Goal: Information Seeking & Learning: Learn about a topic

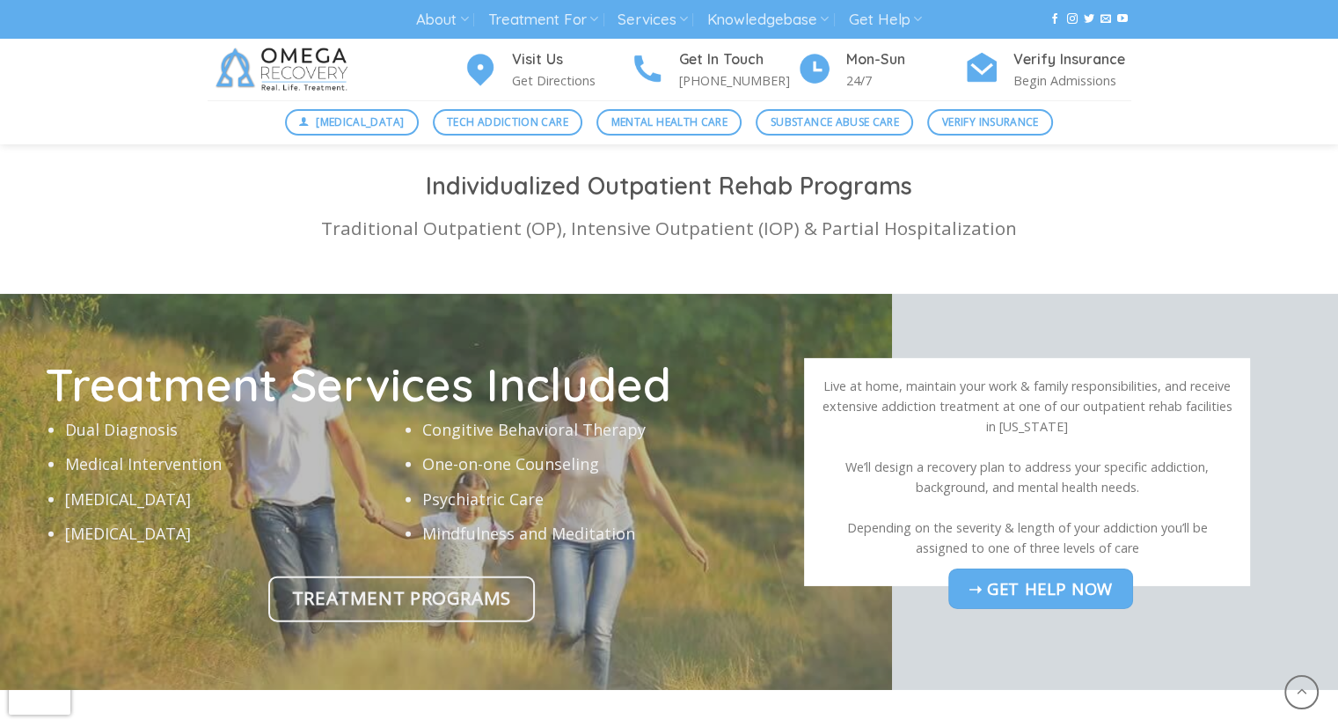
scroll to position [5518, 0]
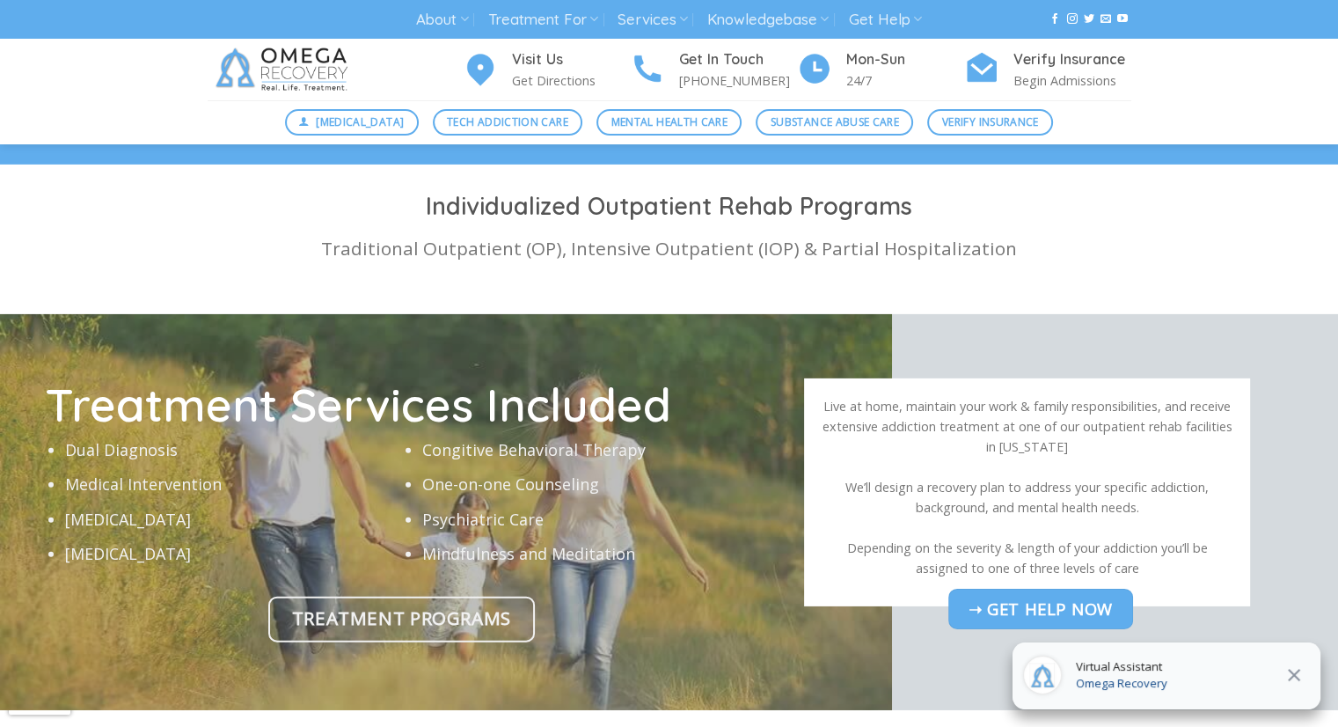
drag, startPoint x: 1349, startPoint y: 578, endPoint x: 1171, endPoint y: -74, distance: 675.8
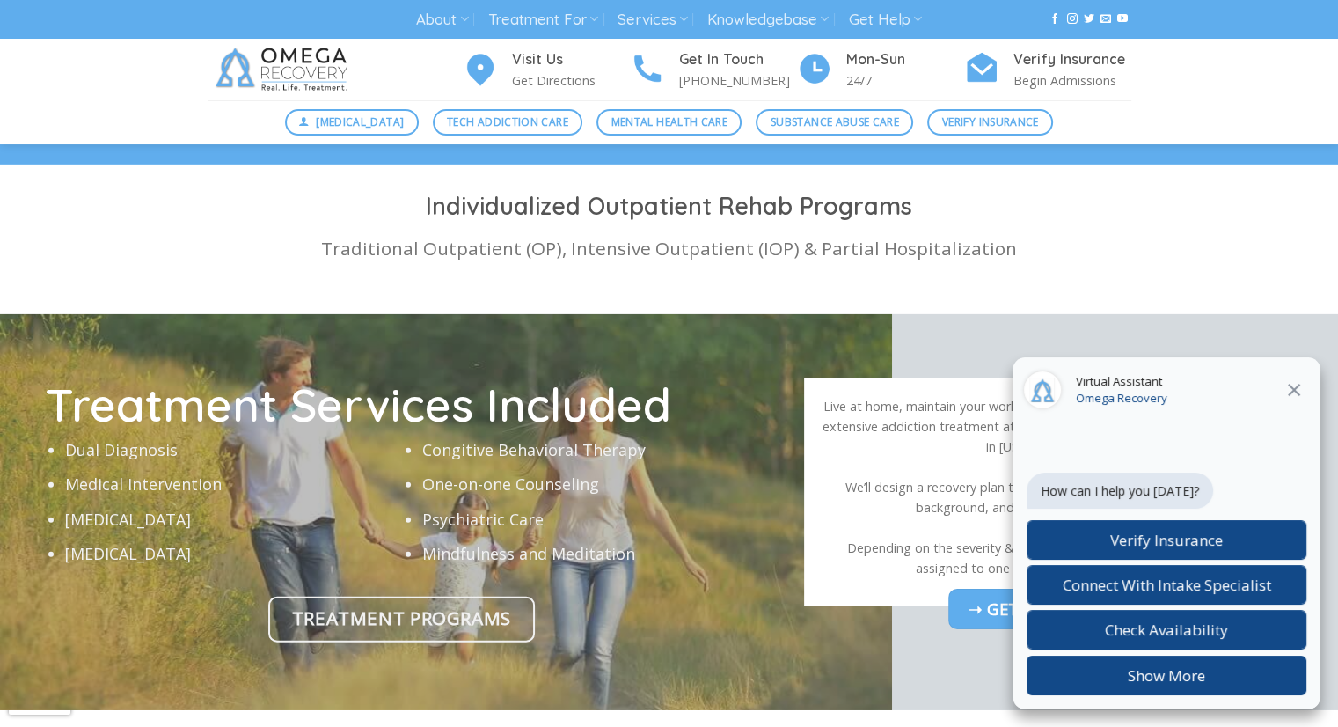
click at [1301, 381] on icon "Close" at bounding box center [1294, 389] width 21 height 21
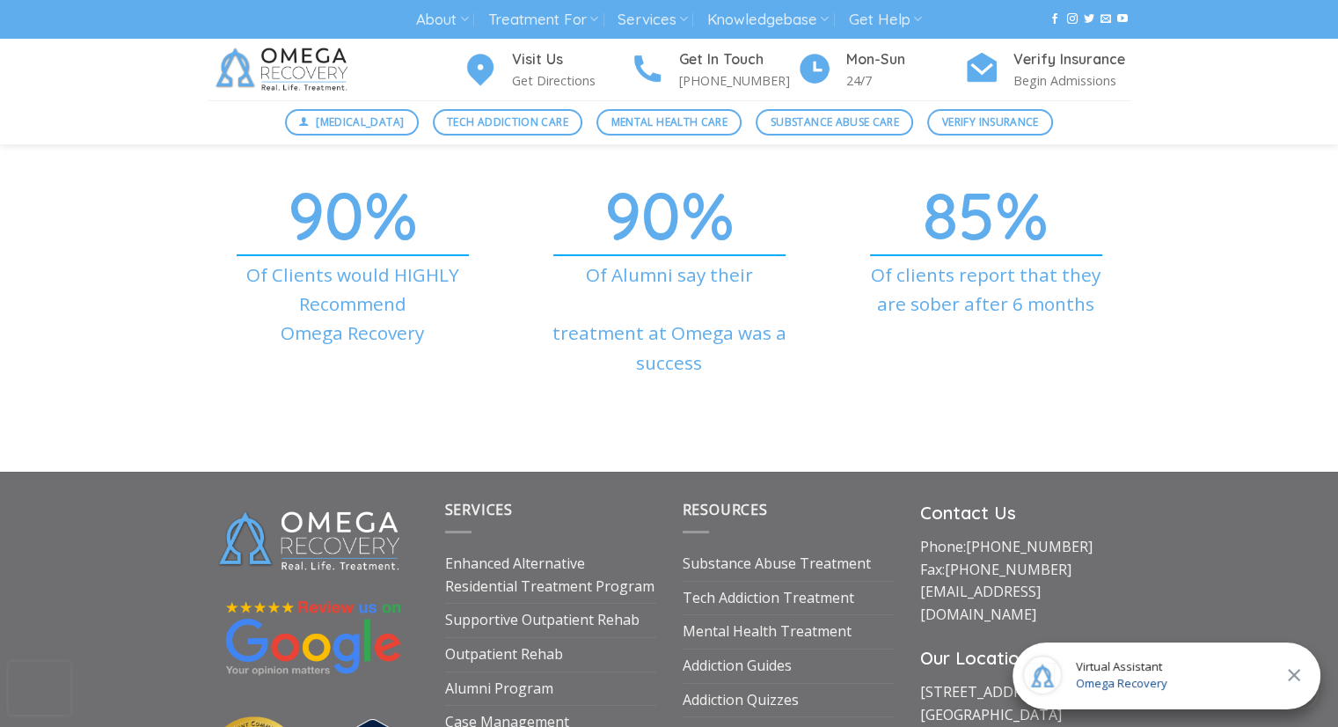
scroll to position [6542, 0]
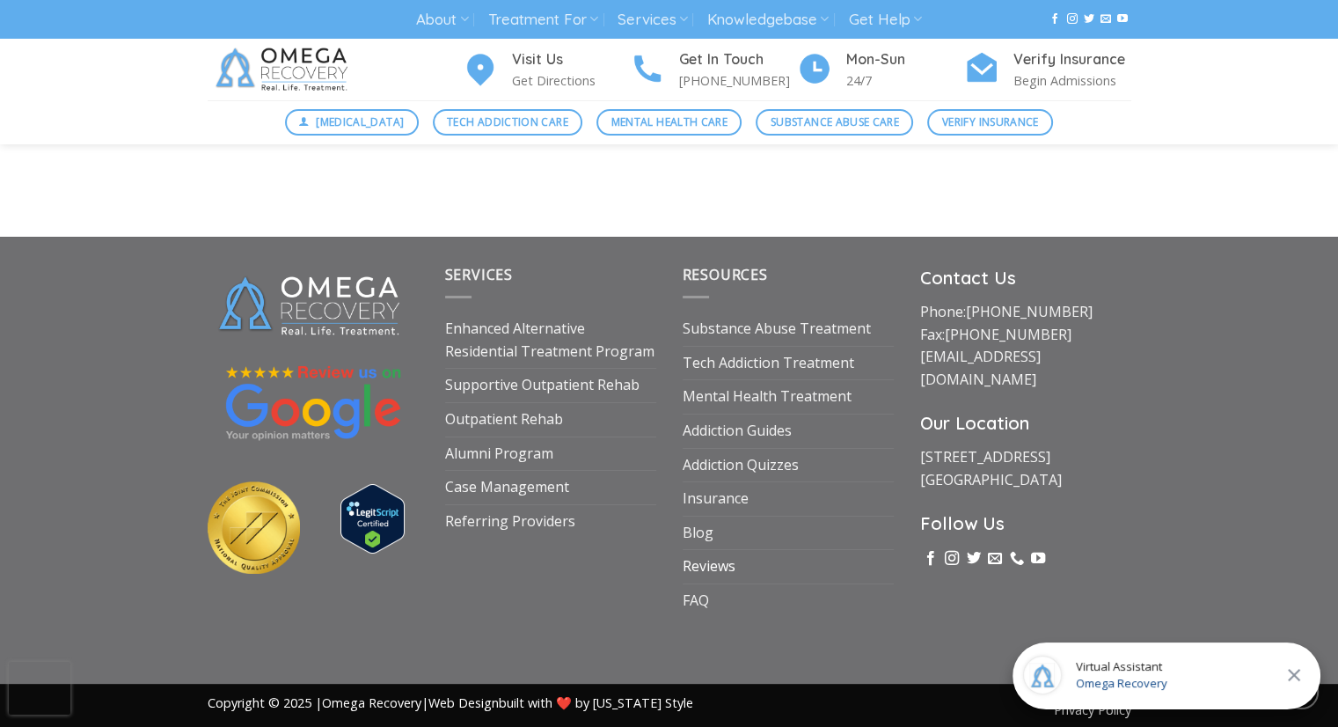
click at [701, 553] on link "Reviews" at bounding box center [709, 566] width 53 height 33
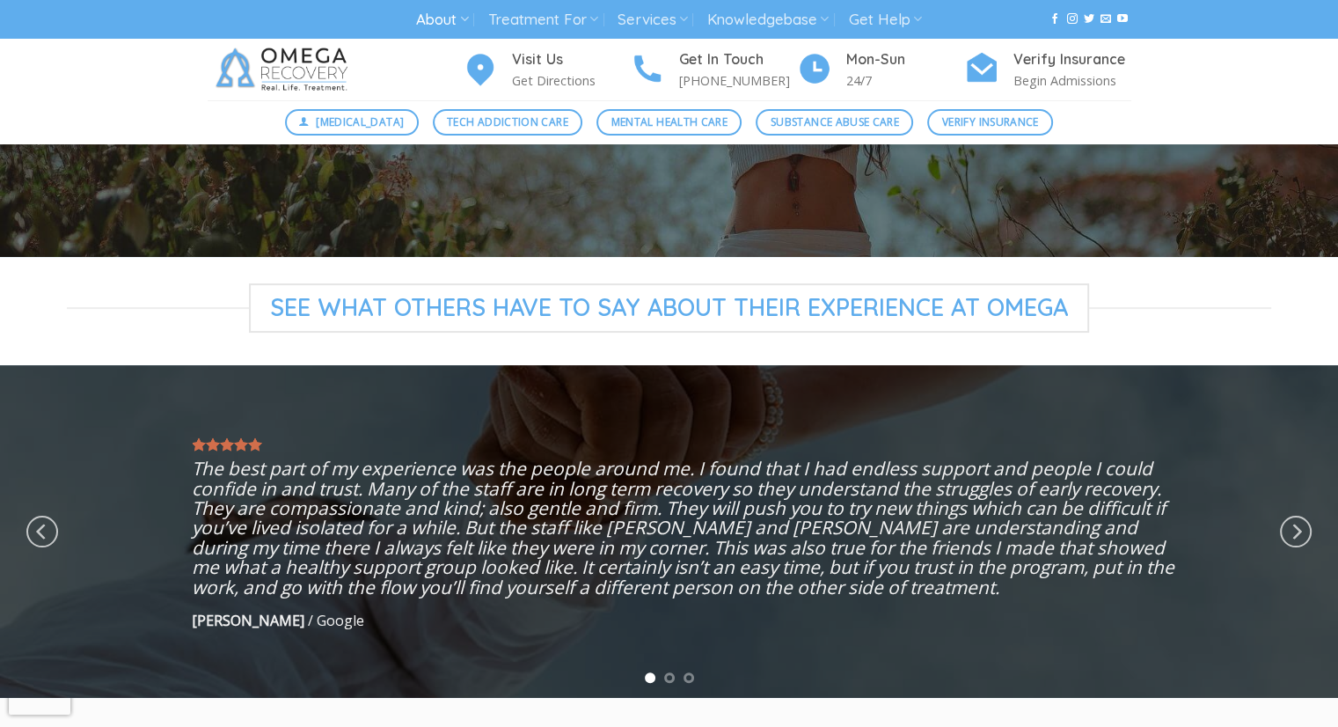
scroll to position [227, 0]
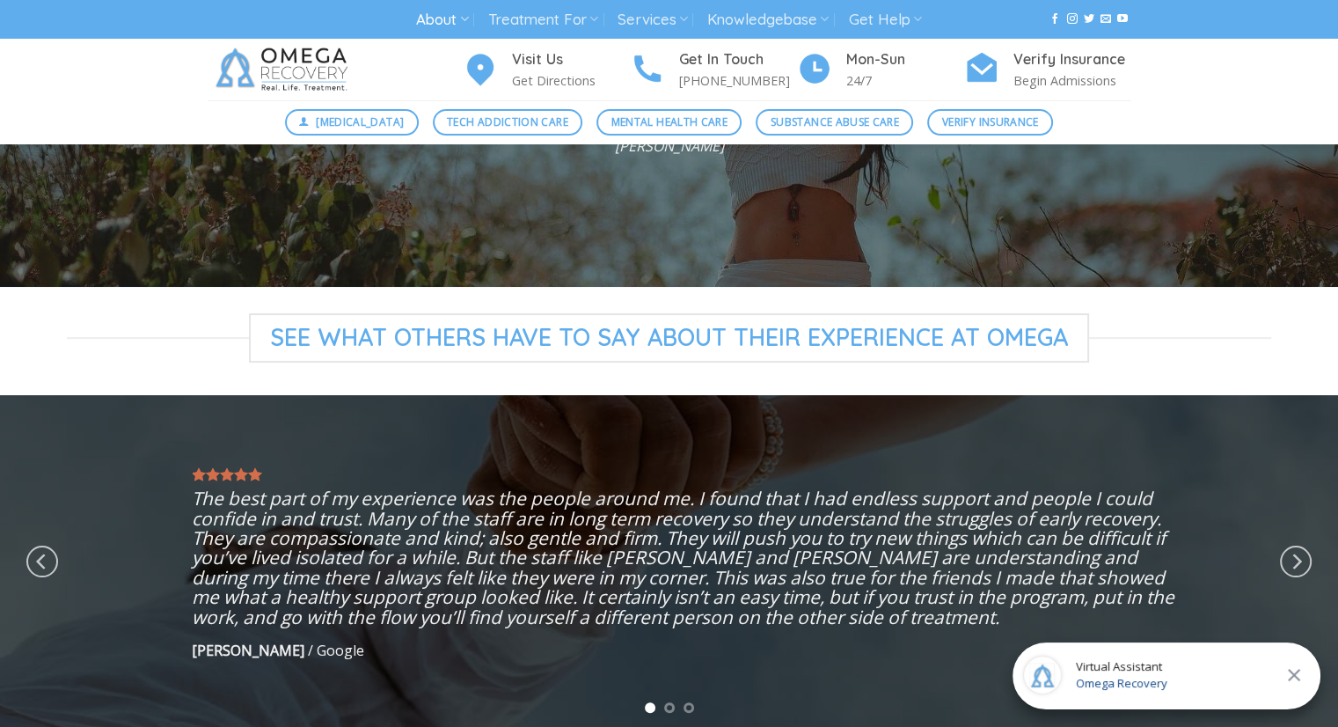
click at [1313, 566] on div at bounding box center [669, 561] width 1338 height 333
click at [1301, 568] on icon "Next" at bounding box center [1296, 562] width 32 height 32
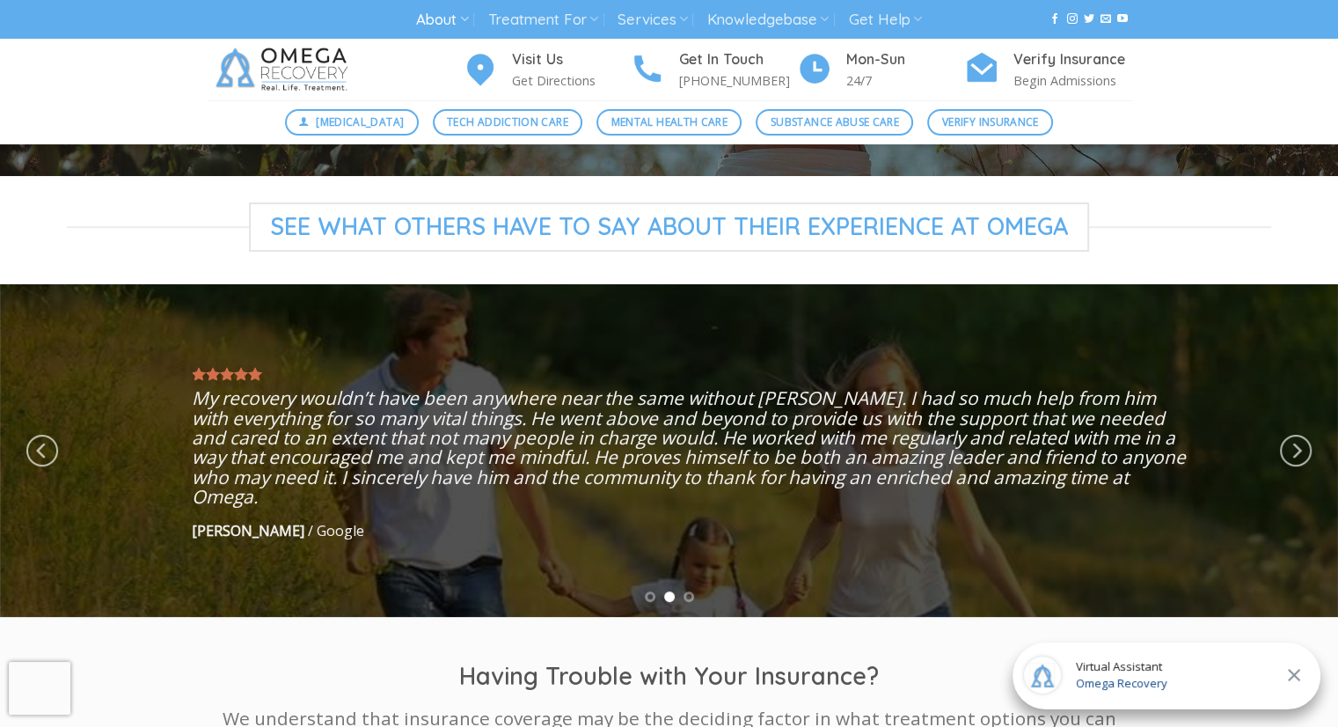
scroll to position [341, 0]
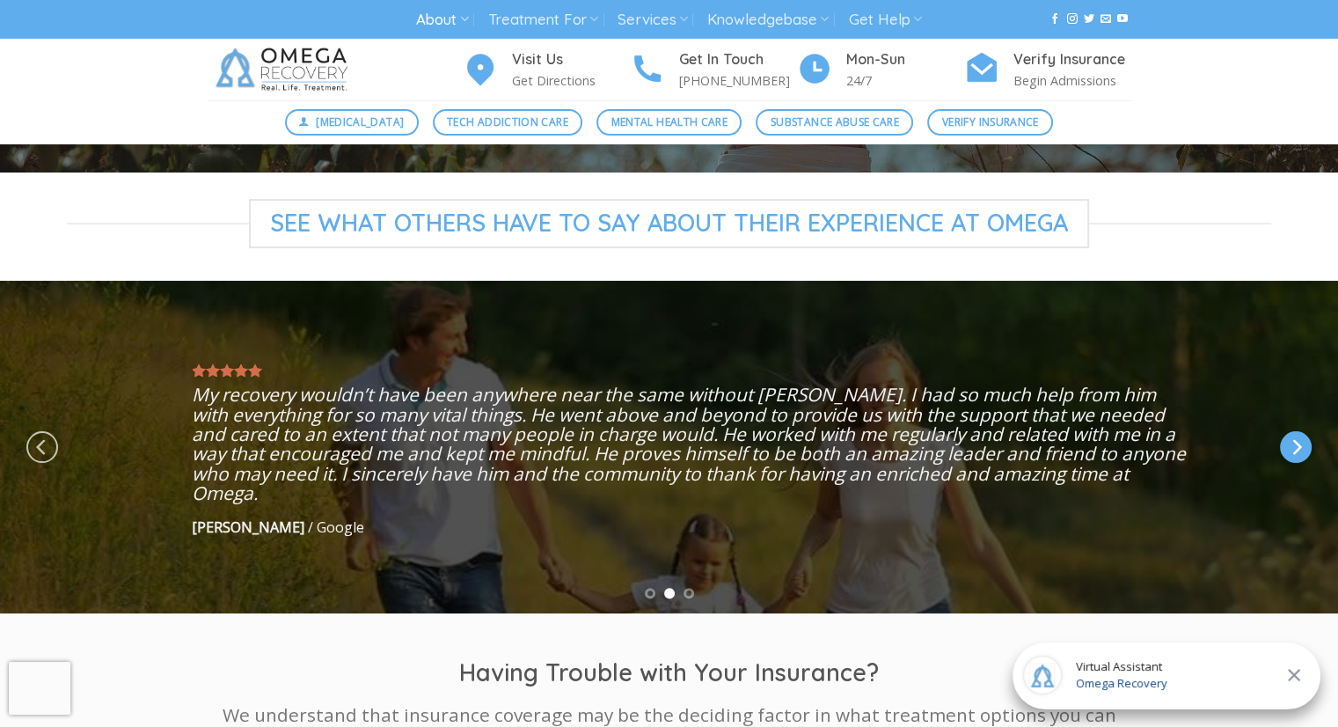
click at [1299, 458] on icon "Next" at bounding box center [1296, 447] width 32 height 32
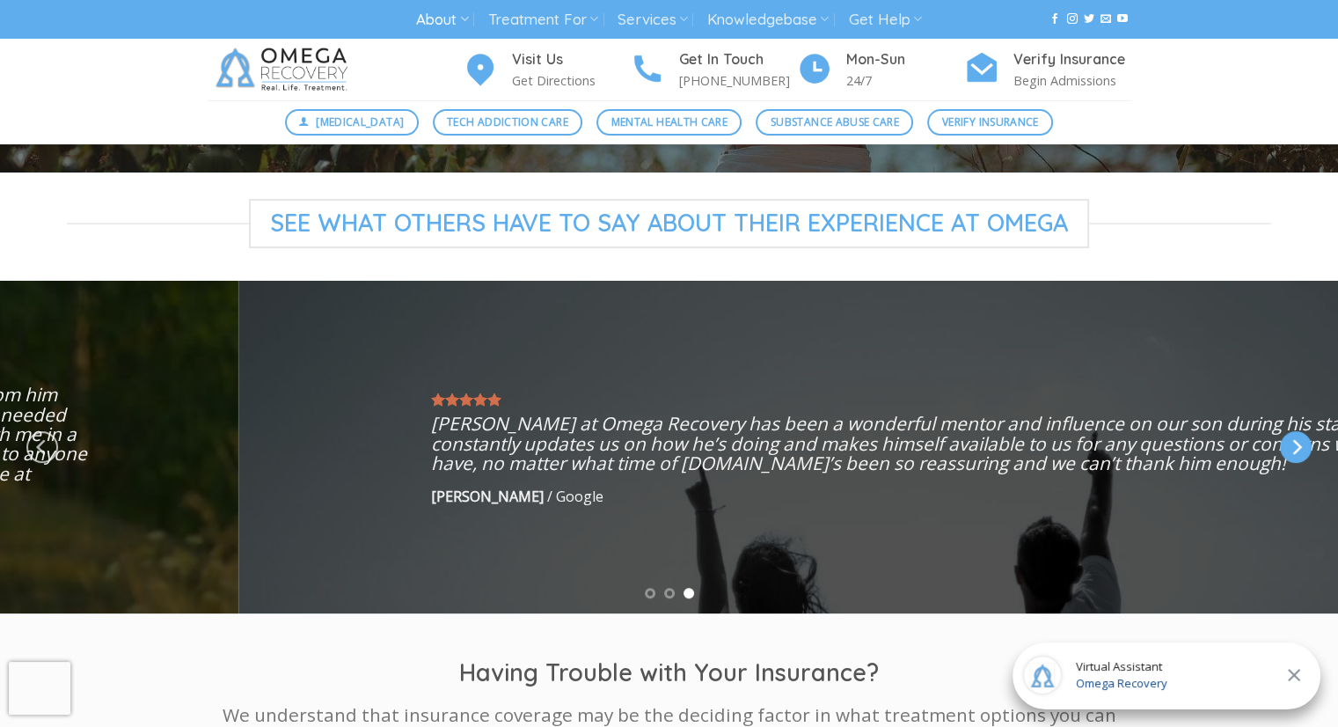
click at [1299, 458] on icon "Next" at bounding box center [1296, 447] width 32 height 32
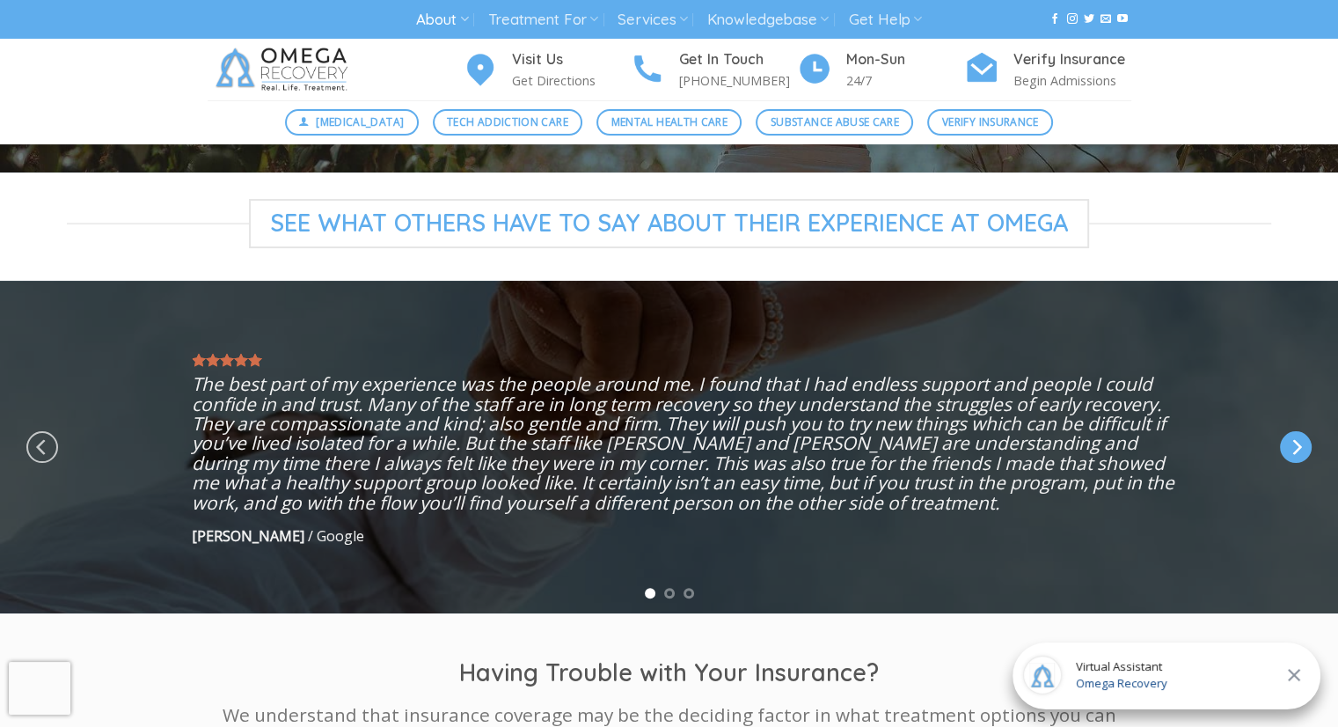
click at [1297, 443] on icon "Next" at bounding box center [1298, 447] width 10 height 16
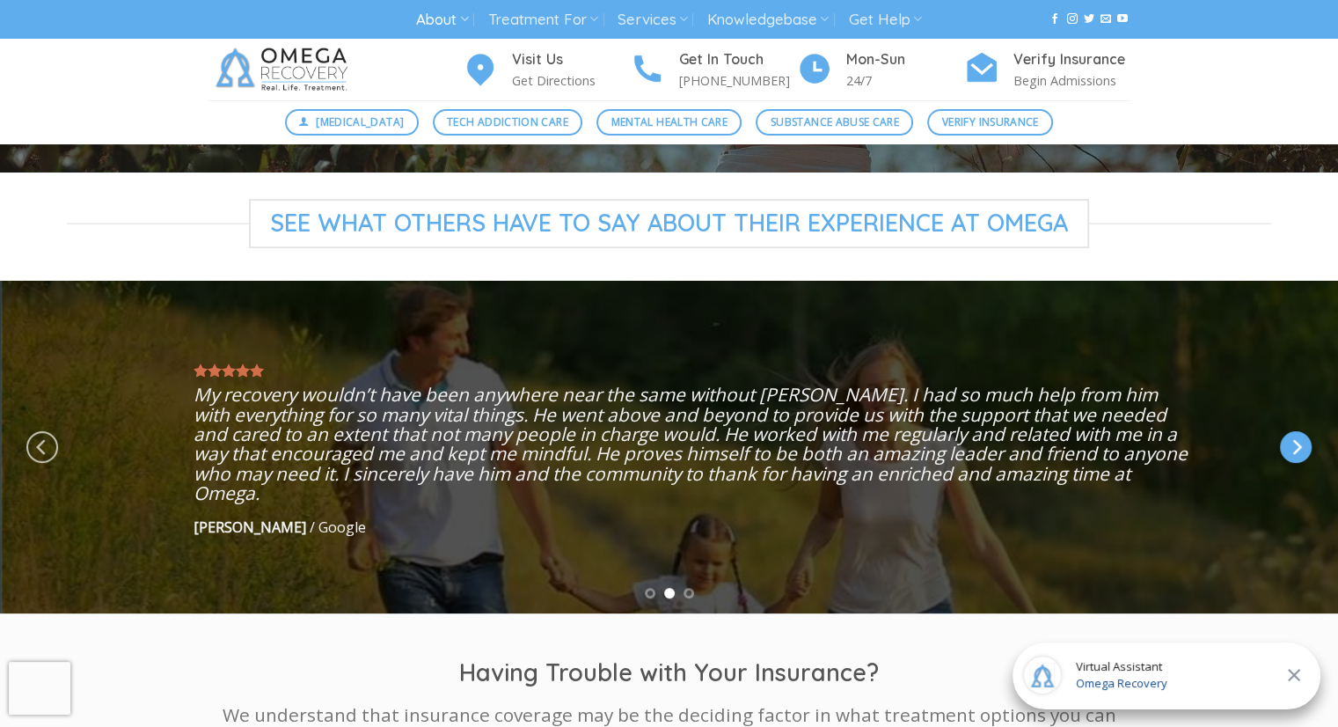
click at [1297, 443] on icon "Next" at bounding box center [1298, 447] width 10 height 16
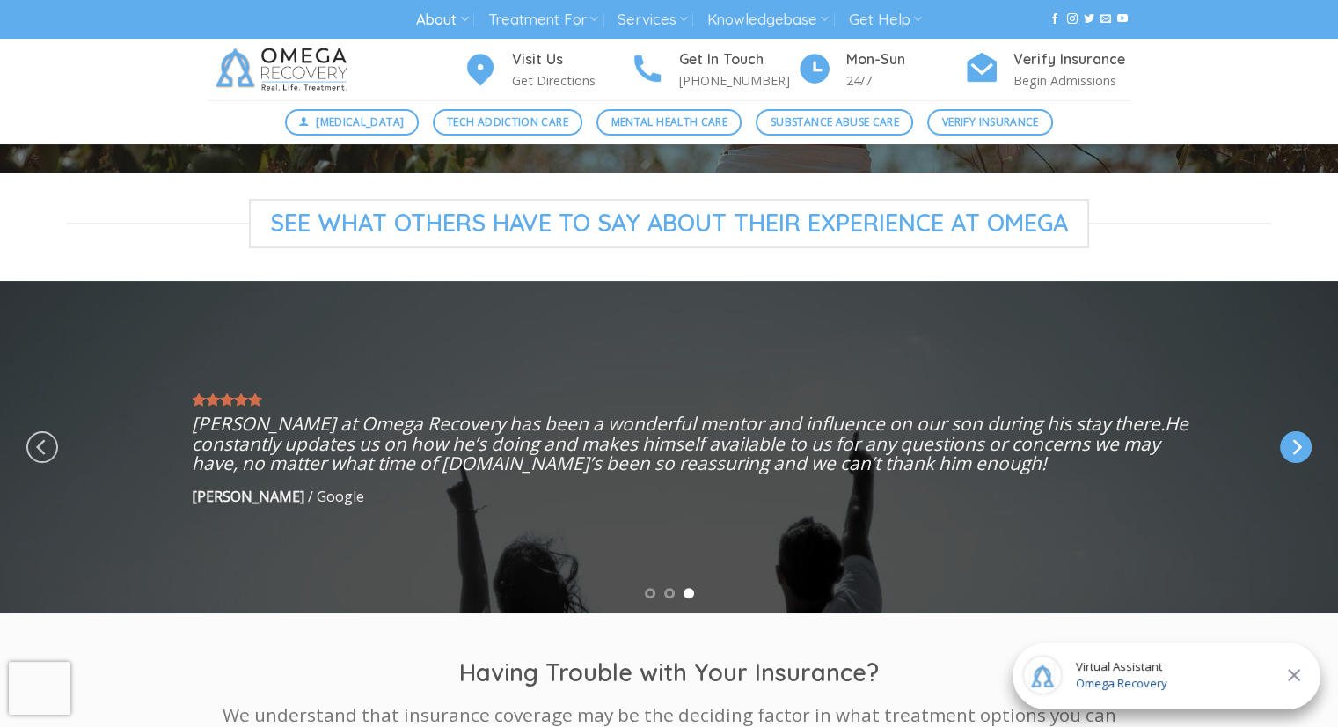
click at [1297, 443] on icon "Next" at bounding box center [1298, 447] width 10 height 16
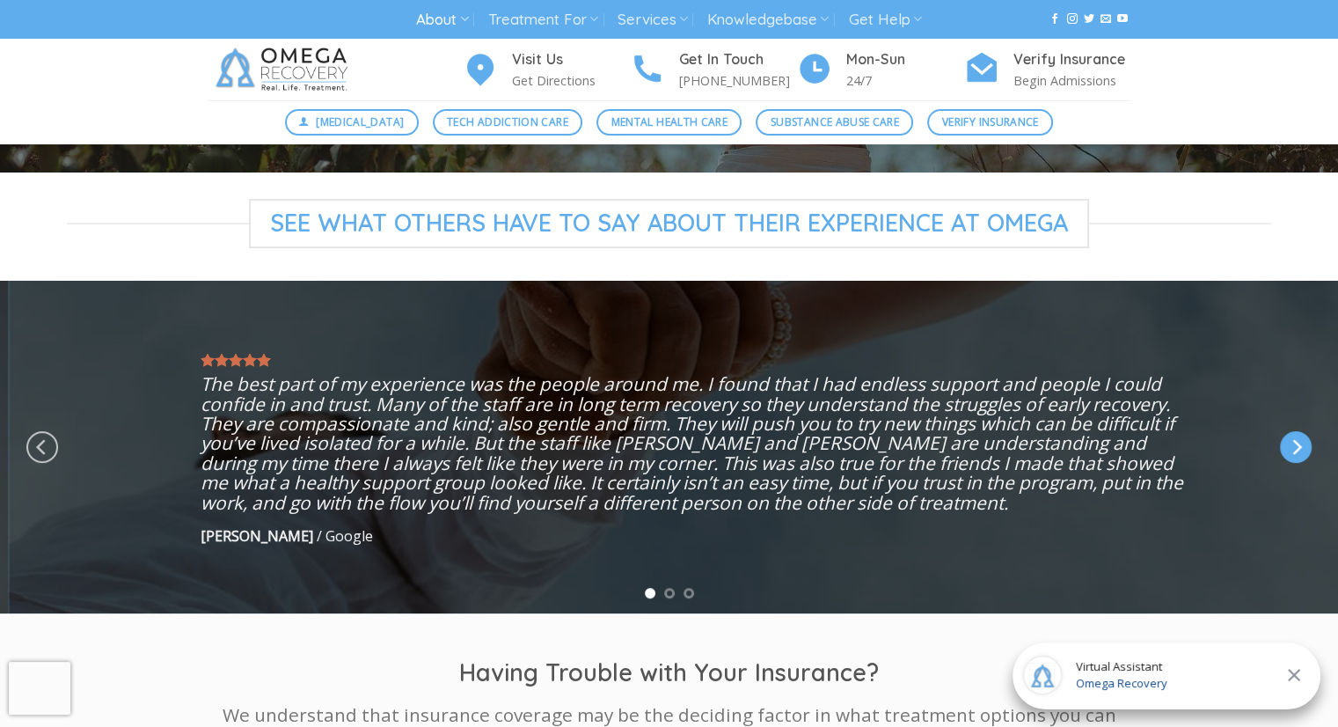
click at [1297, 443] on icon "Next" at bounding box center [1298, 447] width 10 height 16
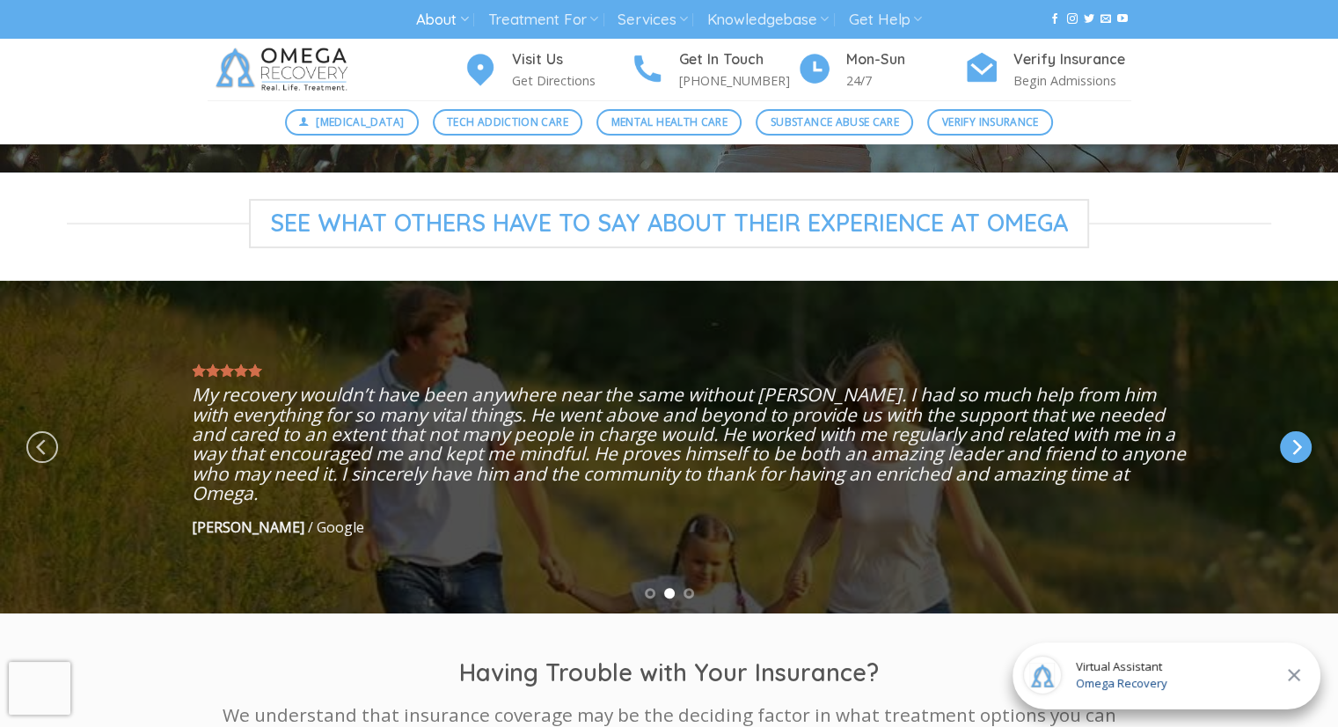
click at [1293, 447] on icon "Next" at bounding box center [1296, 447] width 32 height 32
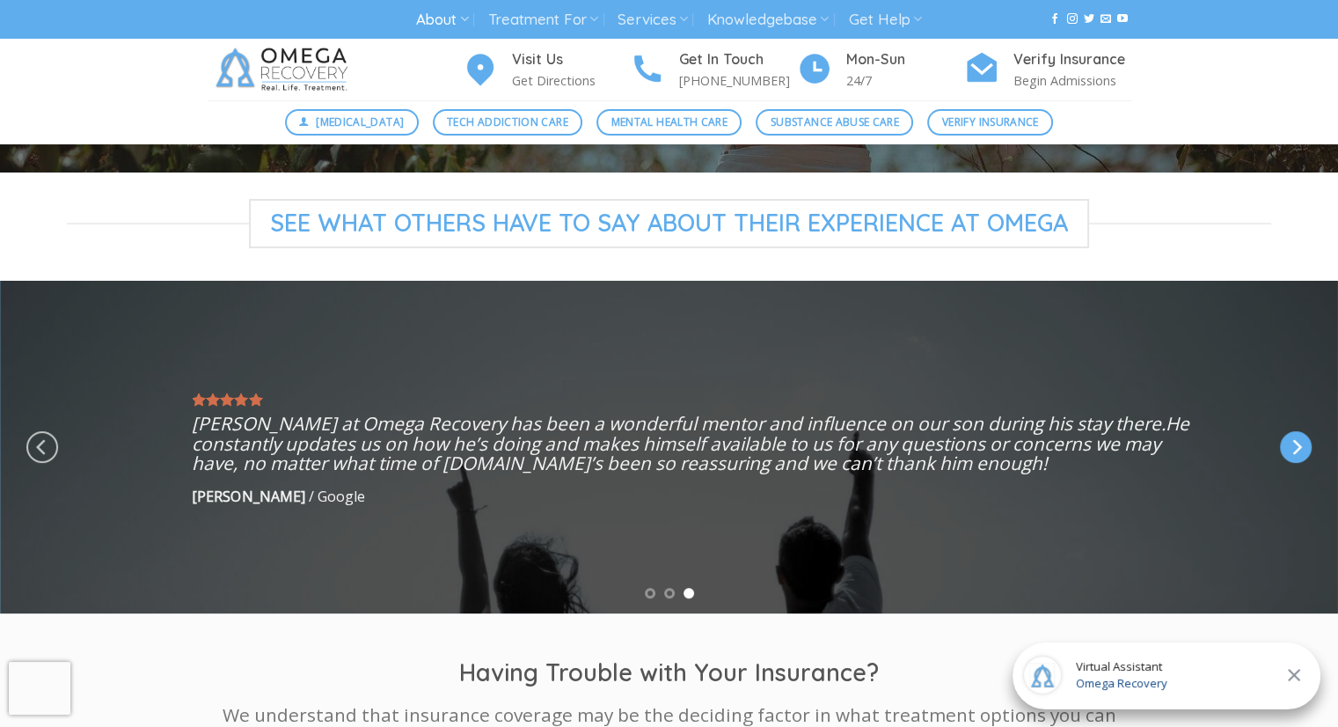
click at [1293, 447] on icon "Next" at bounding box center [1296, 447] width 32 height 32
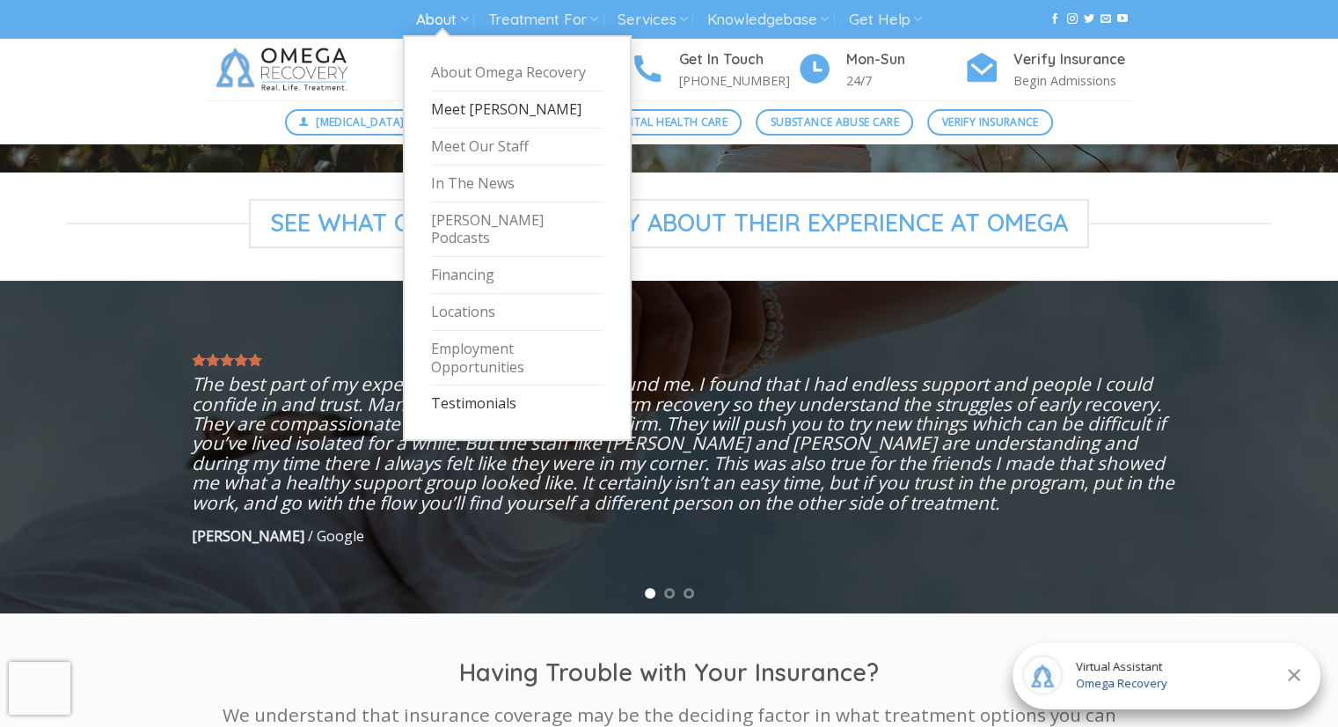
click at [461, 117] on link "Meet [PERSON_NAME]" at bounding box center [517, 110] width 172 height 37
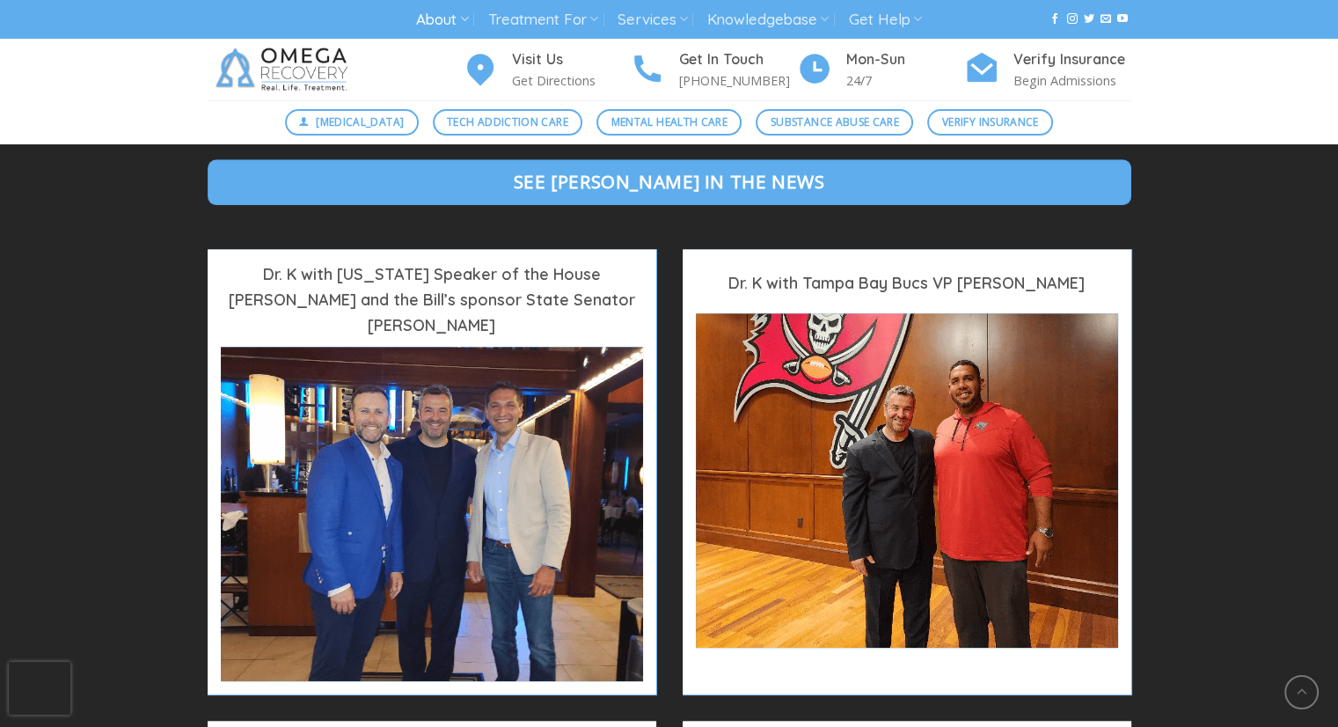
scroll to position [1269, 0]
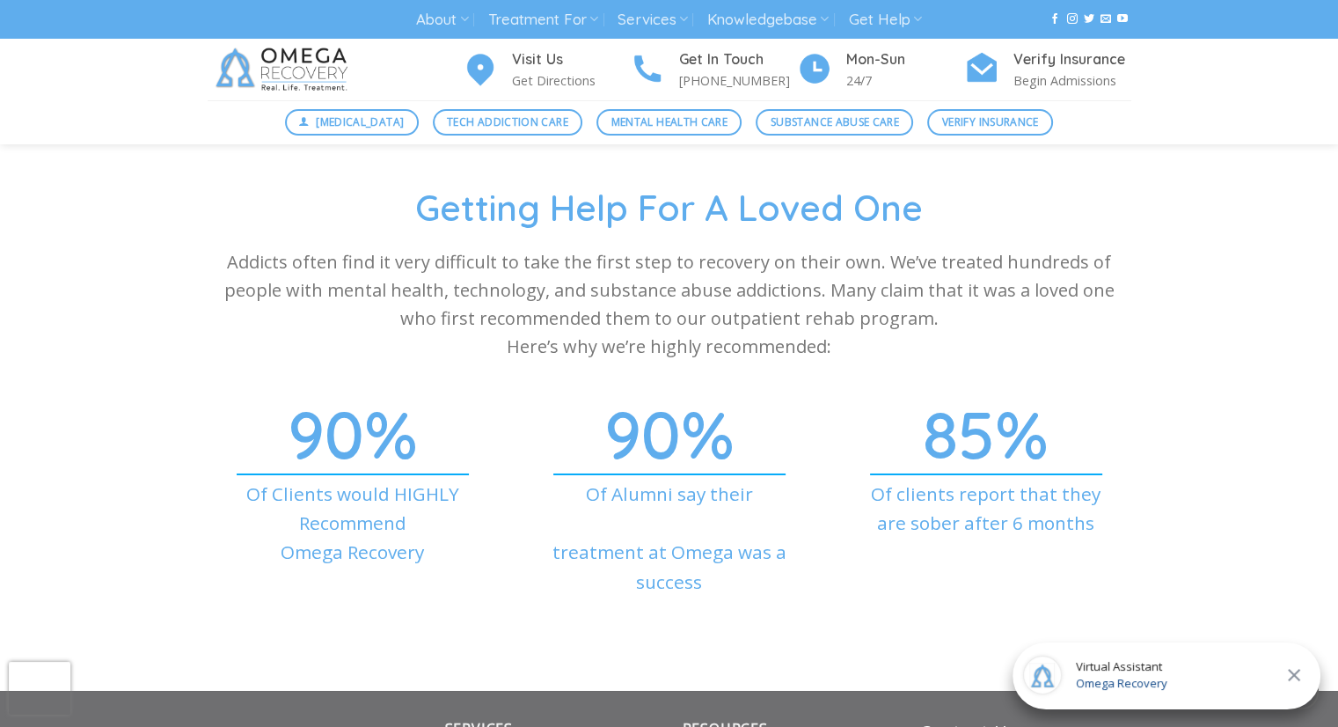
scroll to position [6542, 0]
